Goal: Ask a question

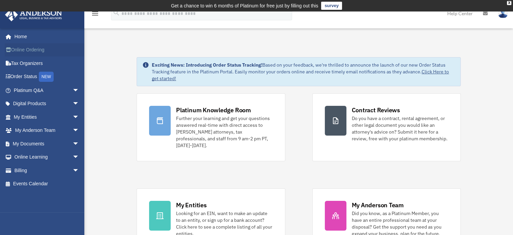
click at [29, 52] on link "Online Ordering" at bounding box center [47, 50] width 85 height 14
click at [73, 142] on span "arrow_drop_down" at bounding box center [80, 144] width 14 height 14
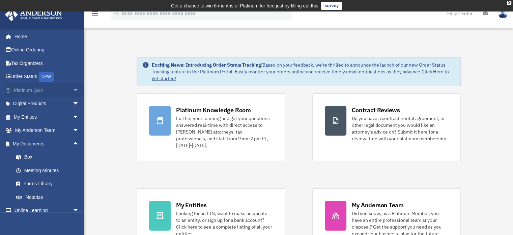
click at [74, 89] on span "arrow_drop_down" at bounding box center [80, 90] width 14 height 14
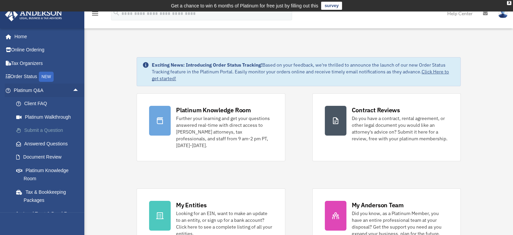
click at [49, 130] on link "Submit a Question" at bounding box center [49, 131] width 80 height 14
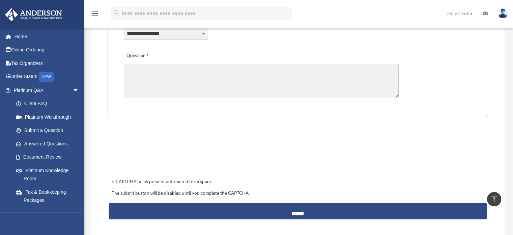
scroll to position [169, 0]
